Goal: Information Seeking & Learning: Learn about a topic

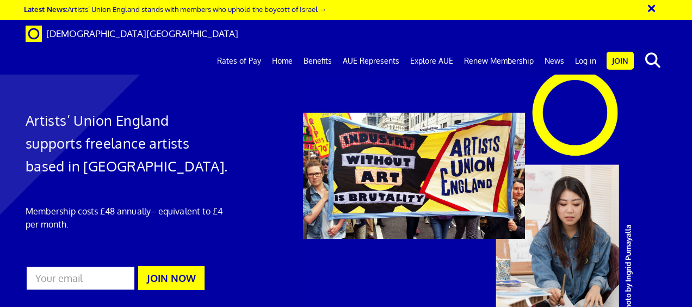
scroll to position [0, 2]
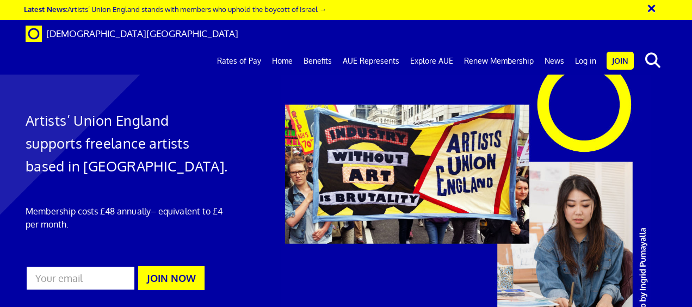
click at [678, 70] on div at bounding box center [483, 193] width 422 height 282
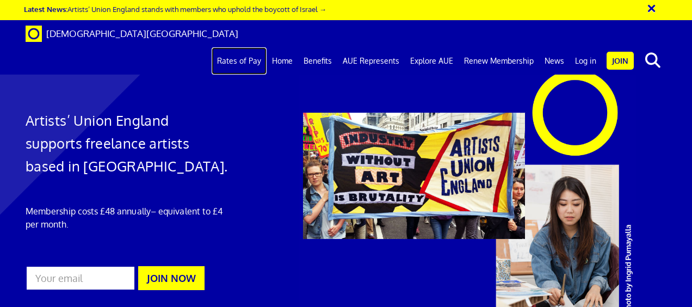
click at [249, 47] on link "Rates of Pay" at bounding box center [239, 60] width 55 height 27
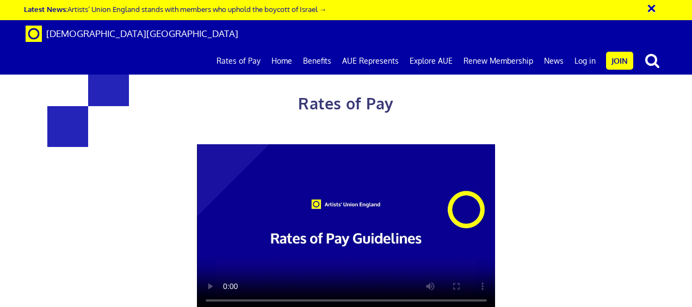
scroll to position [0, 2]
drag, startPoint x: 392, startPoint y: 196, endPoint x: 353, endPoint y: 203, distance: 39.9
click at [353, 203] on video at bounding box center [346, 228] width 299 height 168
drag, startPoint x: 661, startPoint y: 106, endPoint x: 106, endPoint y: 211, distance: 564.7
drag, startPoint x: 106, startPoint y: 211, endPoint x: 62, endPoint y: 229, distance: 47.3
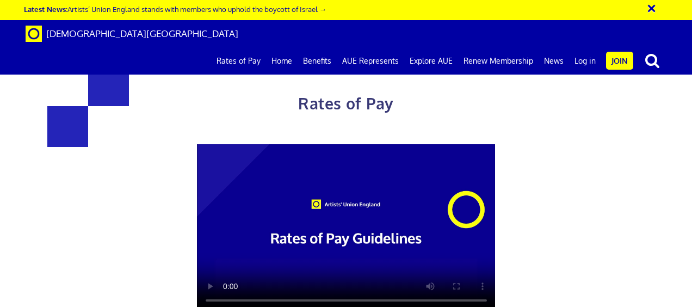
click at [62, 229] on div "Rates of Pay This page is designed to help artists and their employers to deter…" at bounding box center [346, 269] width 708 height 517
click at [656, 189] on div "Rates of Pay This page is designed to help artists and their employers to deter…" at bounding box center [346, 269] width 708 height 517
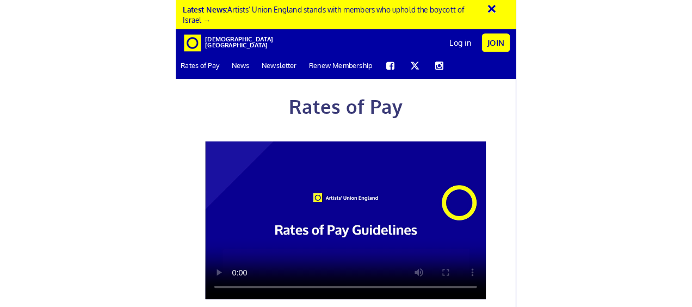
scroll to position [0, 2]
